Goal: Information Seeking & Learning: Compare options

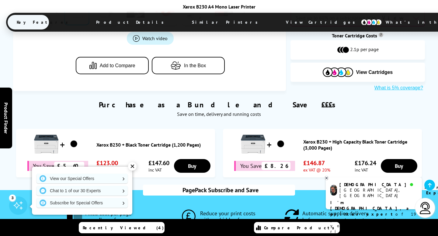
scroll to position [343, 0]
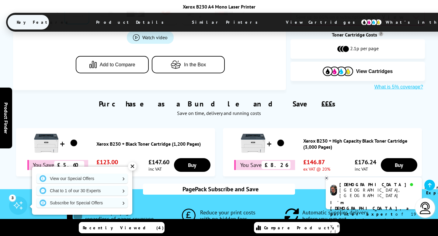
click at [132, 166] on div "✕" at bounding box center [132, 166] width 9 height 9
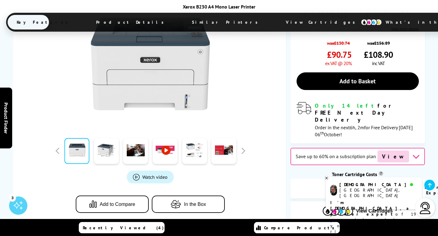
scroll to position [200, 0]
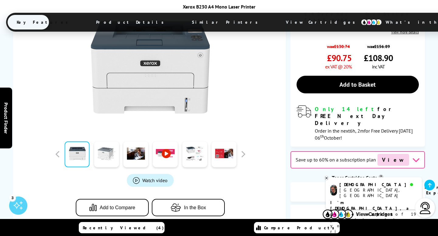
click at [103, 141] on link at bounding box center [106, 154] width 25 height 26
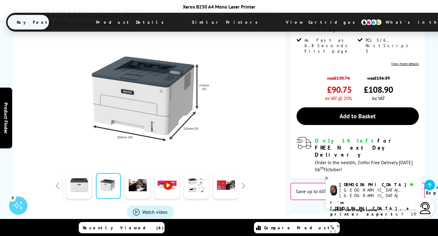
scroll to position [169, 0]
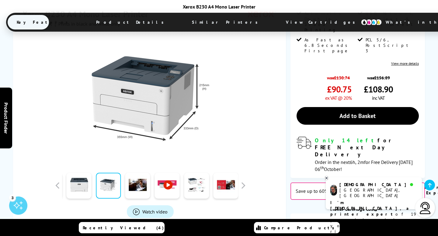
click at [129, 23] on span "Product Details" at bounding box center [131, 22] width 89 height 15
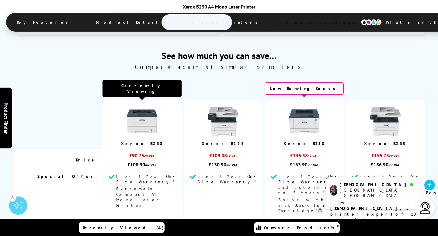
scroll to position [1735, 0]
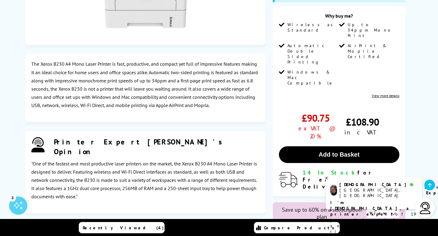
scroll to position [852, 0]
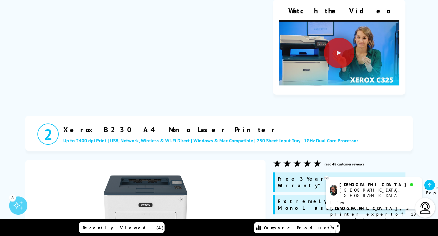
scroll to position [638, 0]
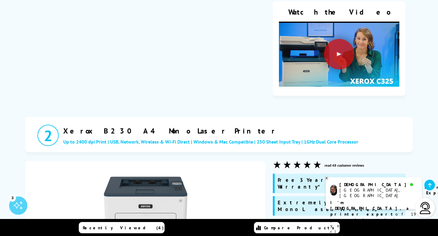
click at [174, 167] on img at bounding box center [146, 209] width 84 height 84
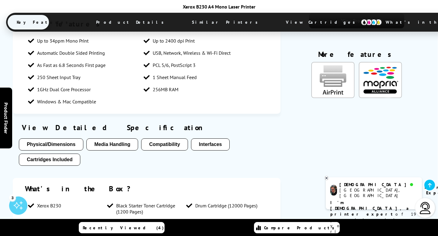
scroll to position [897, 0]
click at [169, 138] on button "Compatibility" at bounding box center [164, 144] width 47 height 12
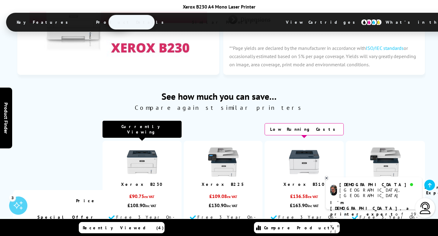
scroll to position [1770, 0]
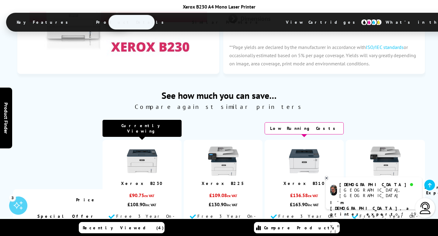
click at [224, 146] on img at bounding box center [223, 161] width 30 height 30
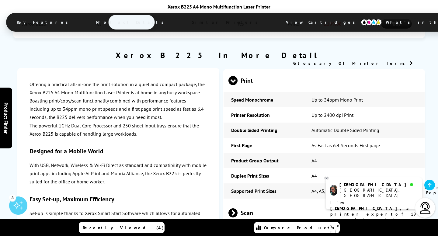
scroll to position [1158, 0]
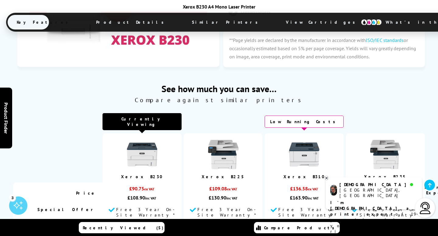
click at [146, 139] on img at bounding box center [142, 154] width 30 height 30
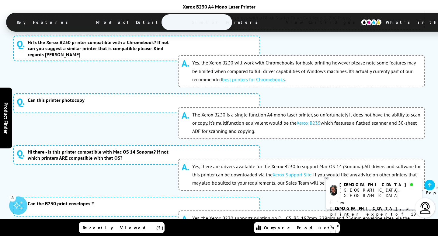
scroll to position [2767, 0]
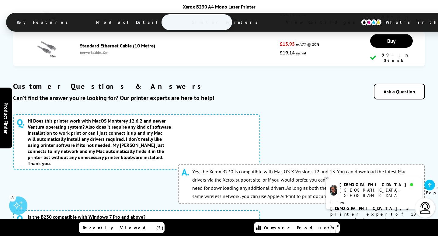
scroll to position [2593, 0]
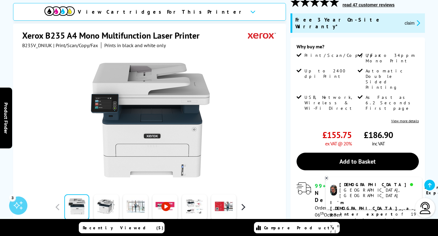
scroll to position [70, 0]
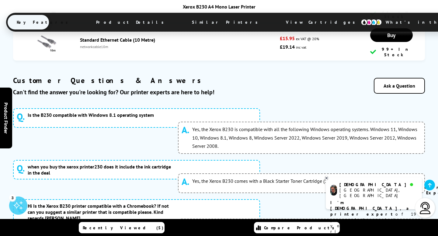
scroll to position [2596, 0]
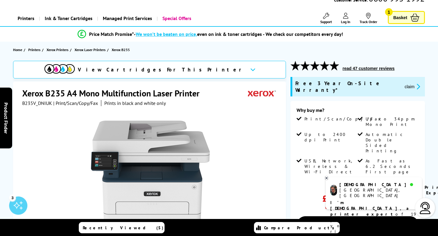
scroll to position [27, 0]
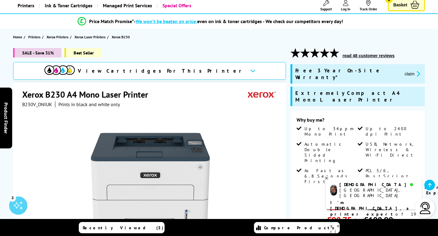
scroll to position [47, 0]
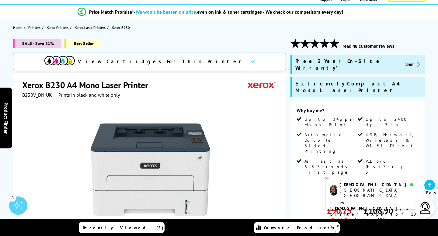
click at [201, 62] on div "View Cartridges For This Printer" at bounding box center [149, 62] width 273 height 18
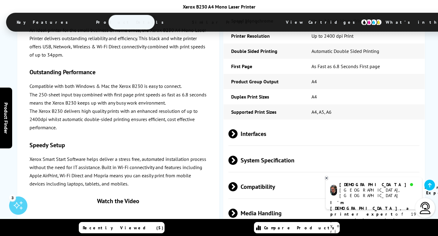
scroll to position [1252, 0]
click at [262, 176] on span "Compatibility" at bounding box center [323, 187] width 191 height 23
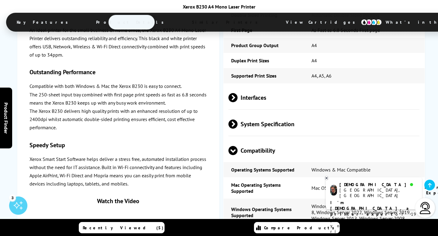
scroll to position [1292, 0]
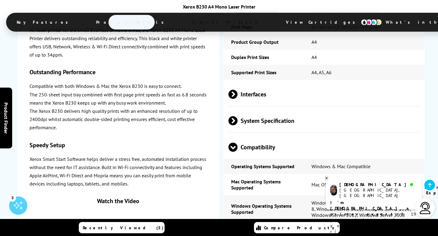
click at [423, 212] on img at bounding box center [425, 208] width 12 height 12
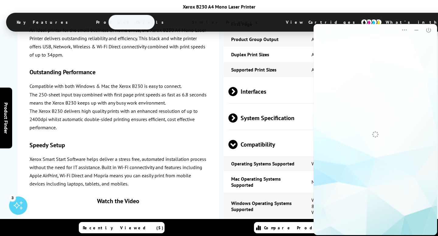
scroll to position [0, 0]
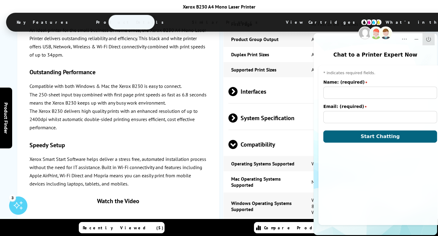
click at [429, 41] on icon "Close" at bounding box center [429, 39] width 6 height 6
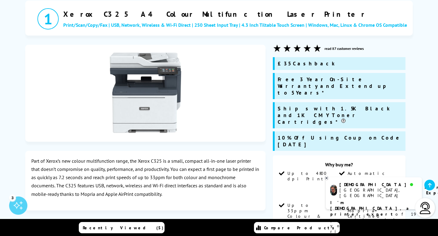
scroll to position [208, 0]
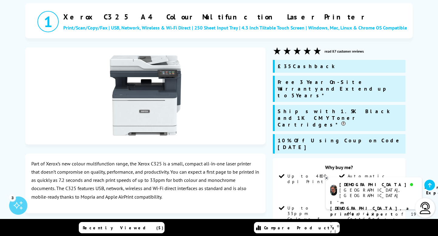
click at [142, 112] on img at bounding box center [146, 96] width 84 height 84
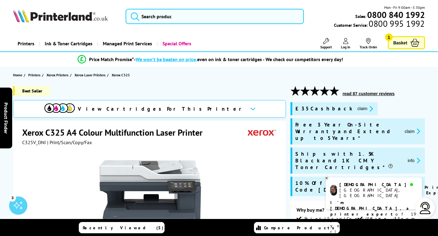
click at [194, 108] on span "View Cartridges For This Printer" at bounding box center [161, 109] width 167 height 7
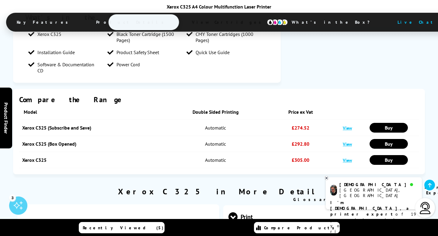
scroll to position [1367, 0]
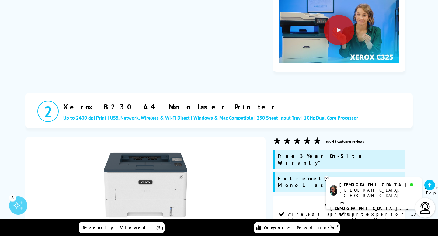
scroll to position [661, 0]
click at [256, 144] on div at bounding box center [145, 186] width 228 height 85
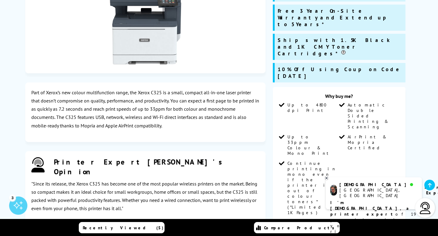
scroll to position [277, 0]
